Goal: Task Accomplishment & Management: Manage account settings

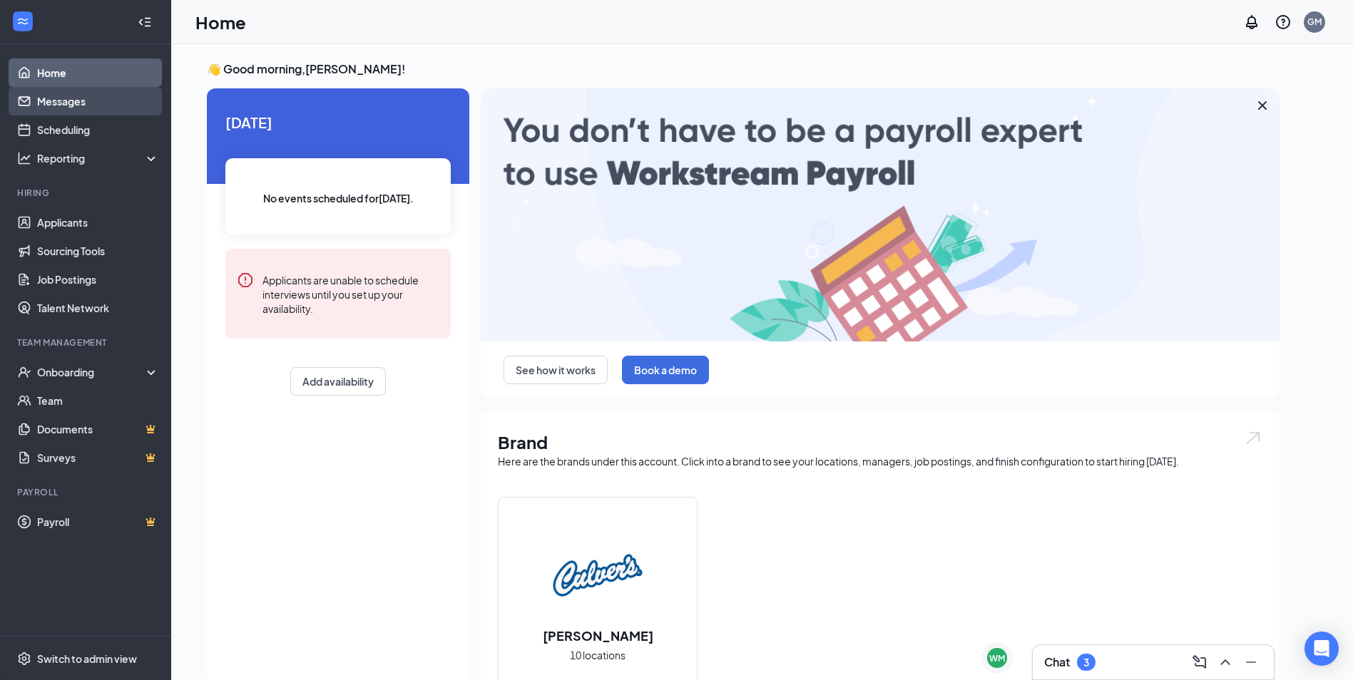
click at [95, 103] on link "Messages" at bounding box center [98, 101] width 122 height 29
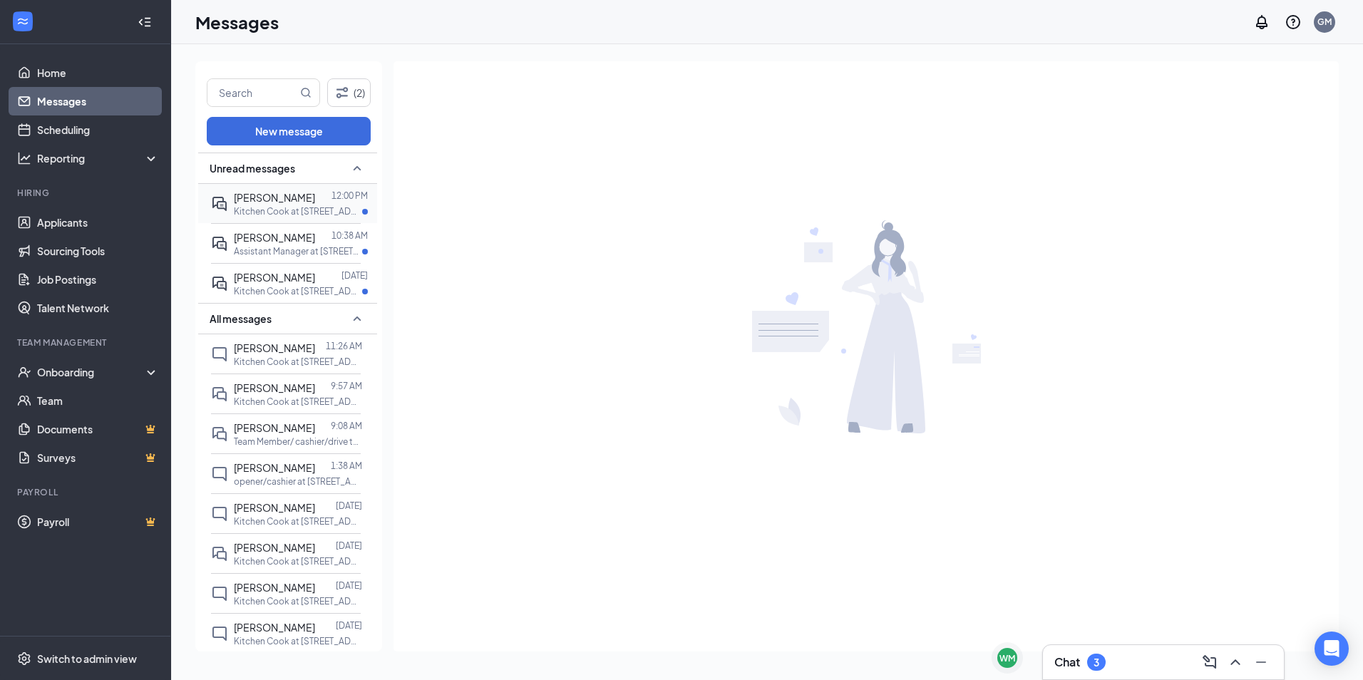
click at [264, 204] on span "[PERSON_NAME]" at bounding box center [274, 197] width 81 height 13
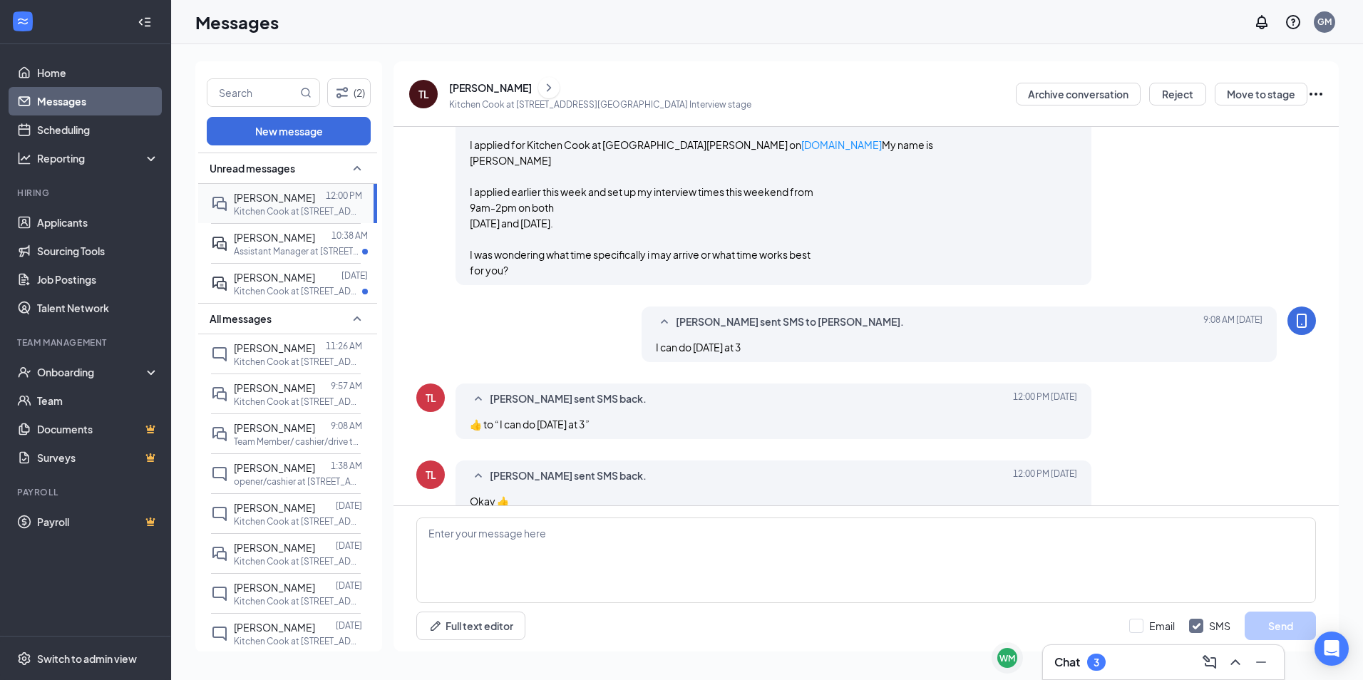
scroll to position [493, 0]
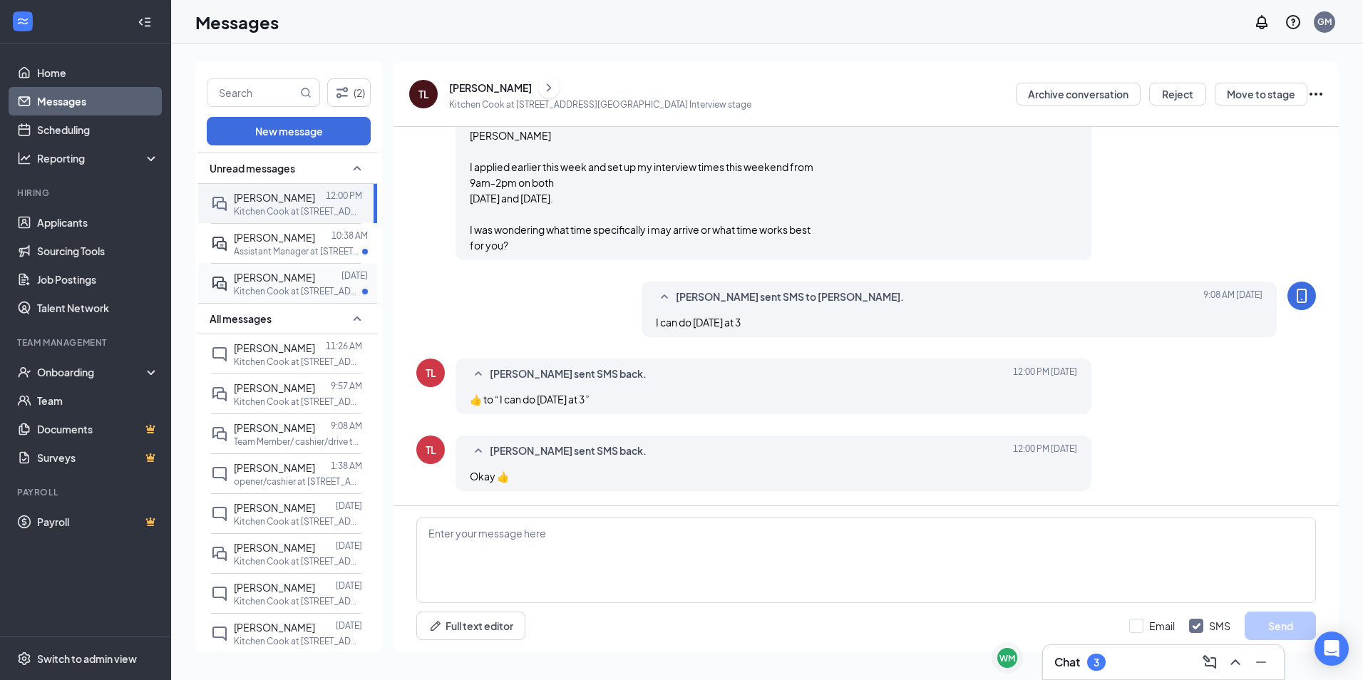
click at [255, 297] on p "Kitchen Cook at [STREET_ADDRESS]" at bounding box center [298, 291] width 128 height 12
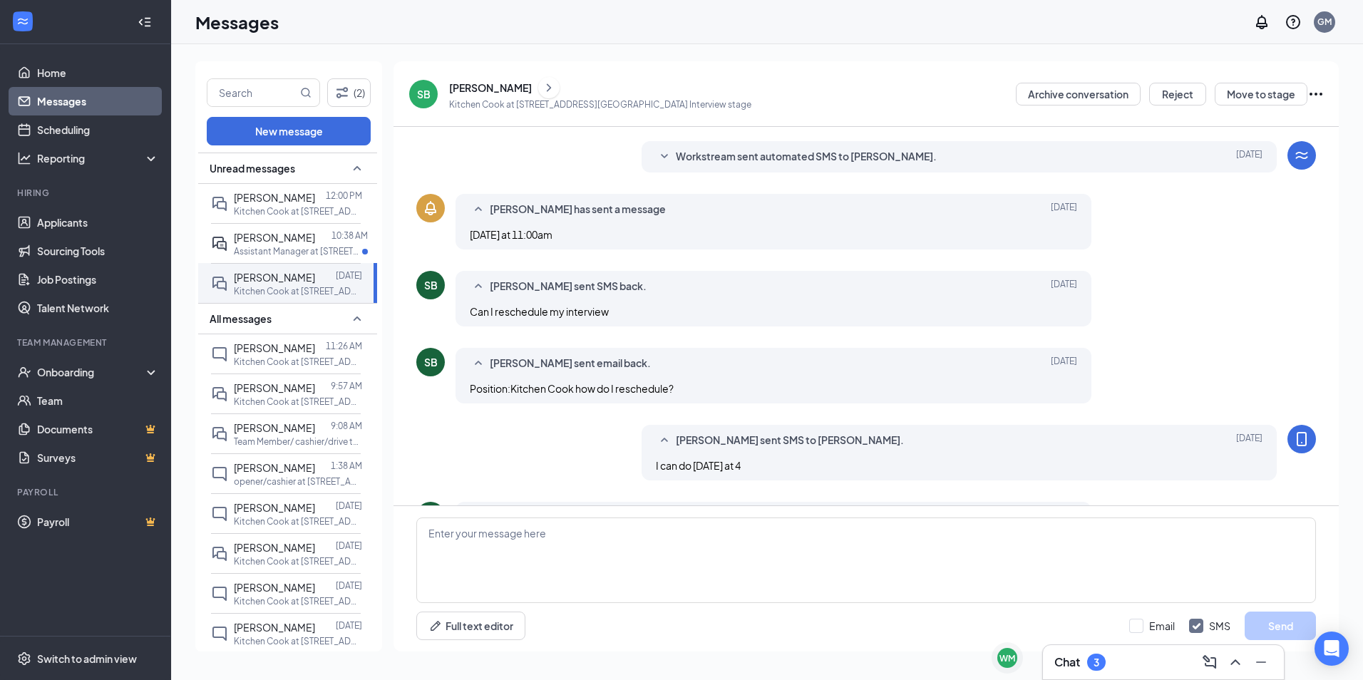
scroll to position [304, 0]
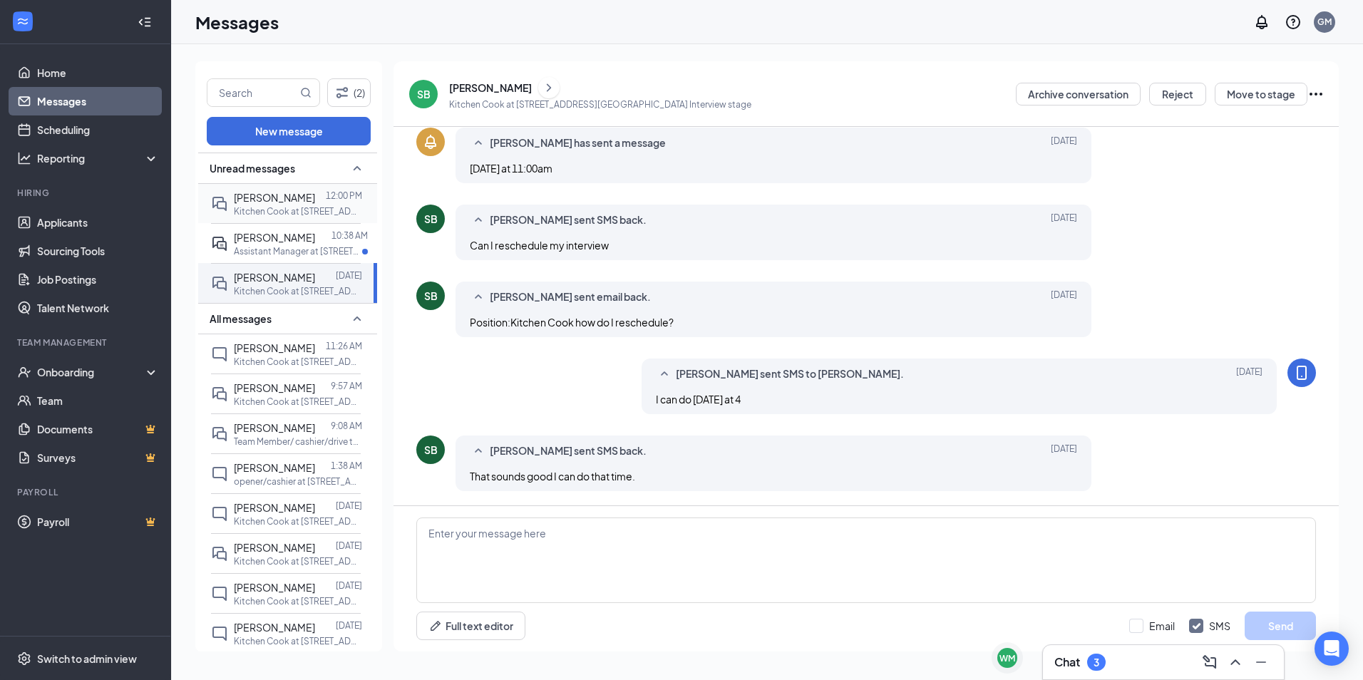
click at [305, 204] on div "[PERSON_NAME]" at bounding box center [274, 198] width 81 height 16
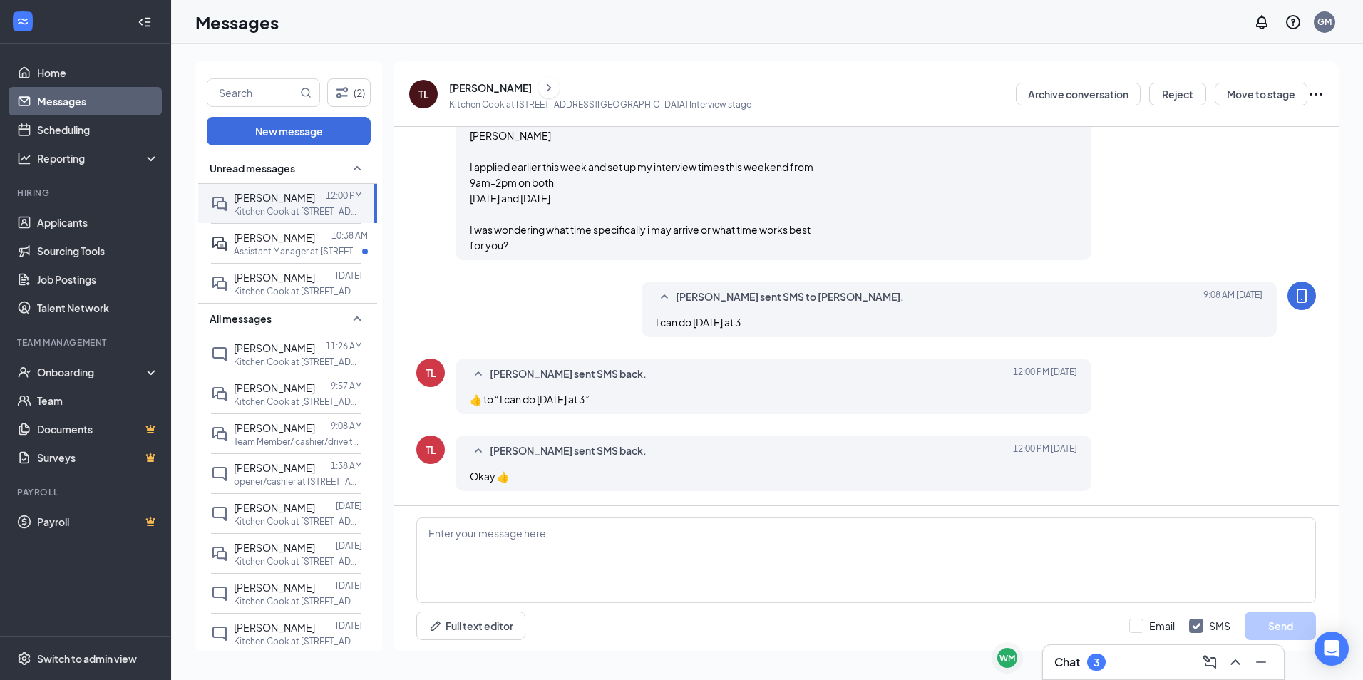
scroll to position [493, 0]
click at [551, 88] on icon "ChevronRight" at bounding box center [549, 87] width 4 height 8
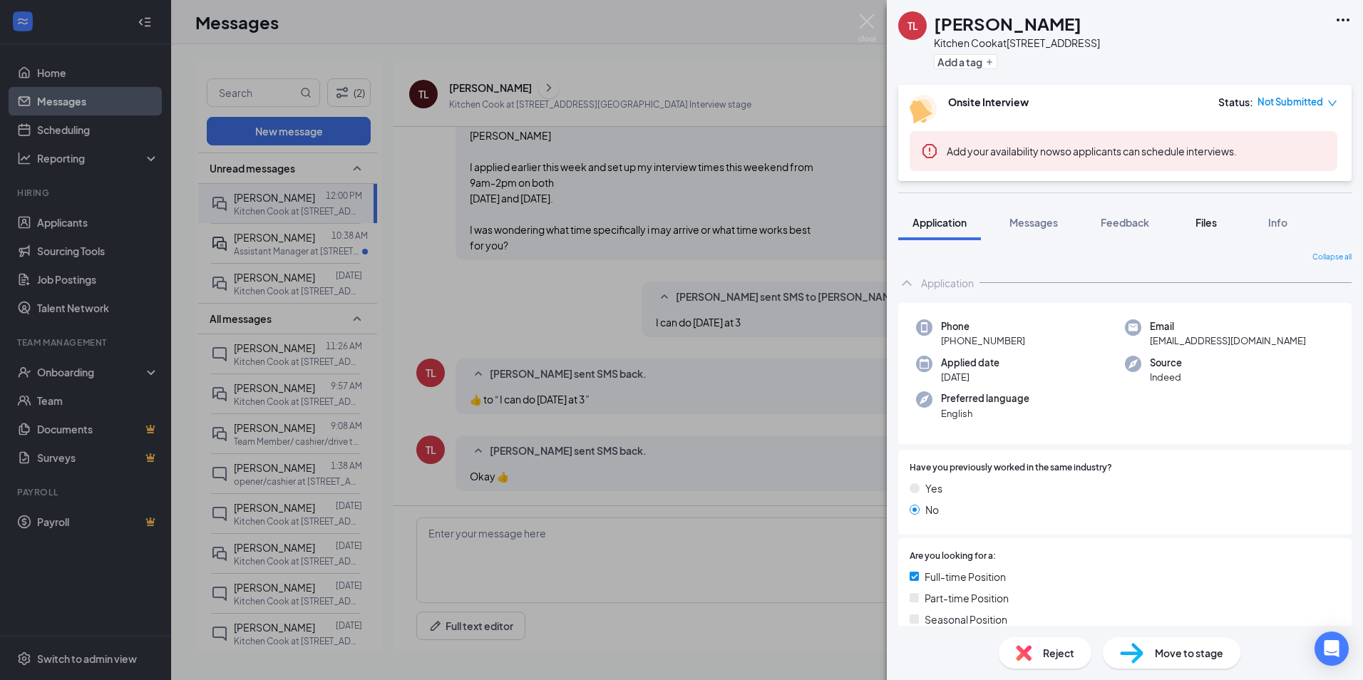
click at [1207, 223] on span "Files" at bounding box center [1206, 222] width 21 height 13
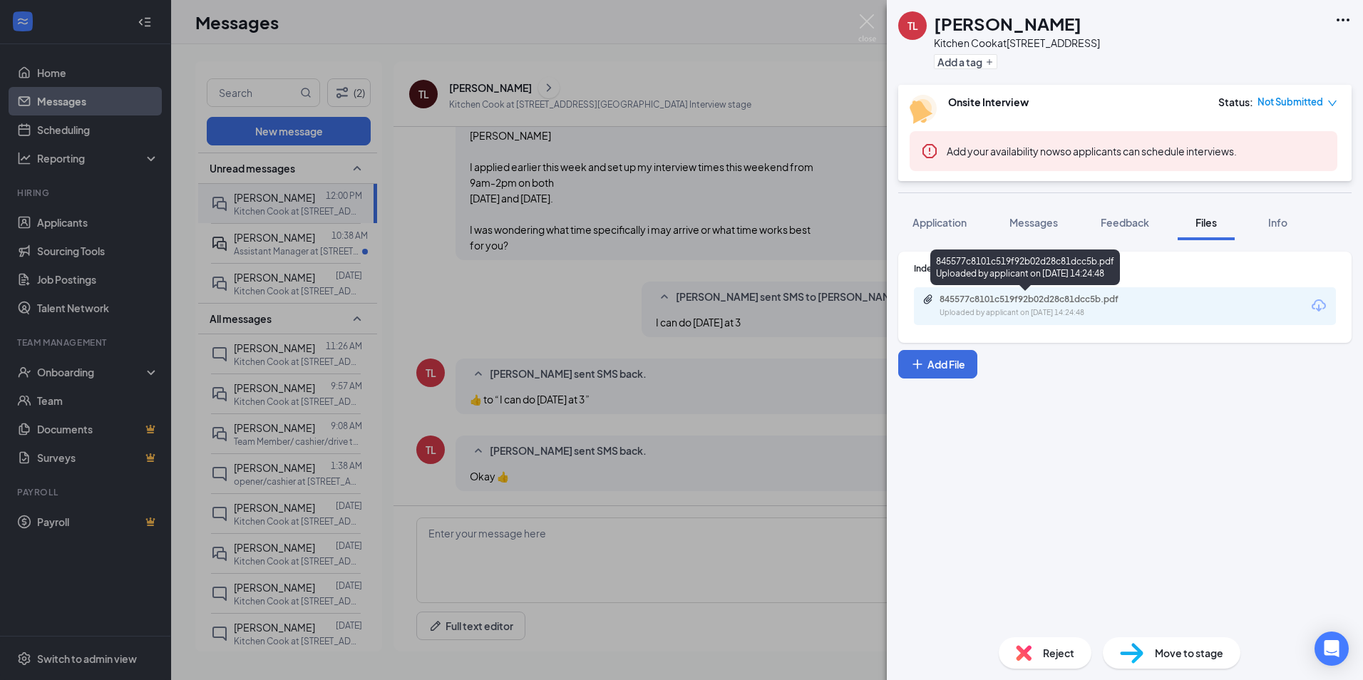
click at [1025, 312] on div "Uploaded by applicant on [DATE] 14:24:48" at bounding box center [1047, 312] width 214 height 11
click at [861, 30] on img at bounding box center [867, 28] width 18 height 28
